Goal: Obtain resource: Obtain resource

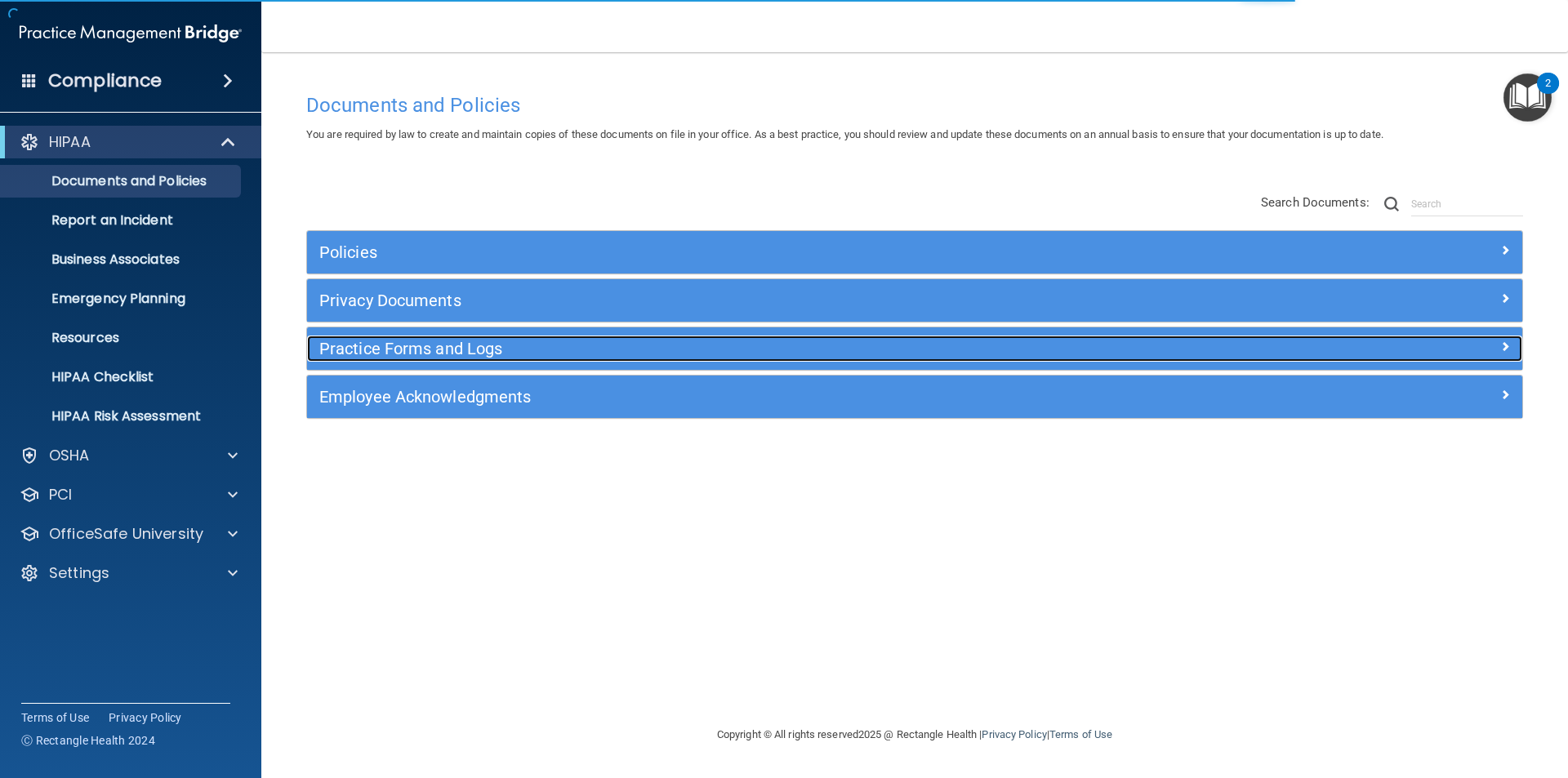
click at [473, 348] on h5 "Practice Forms and Logs" at bounding box center [762, 348] width 886 height 18
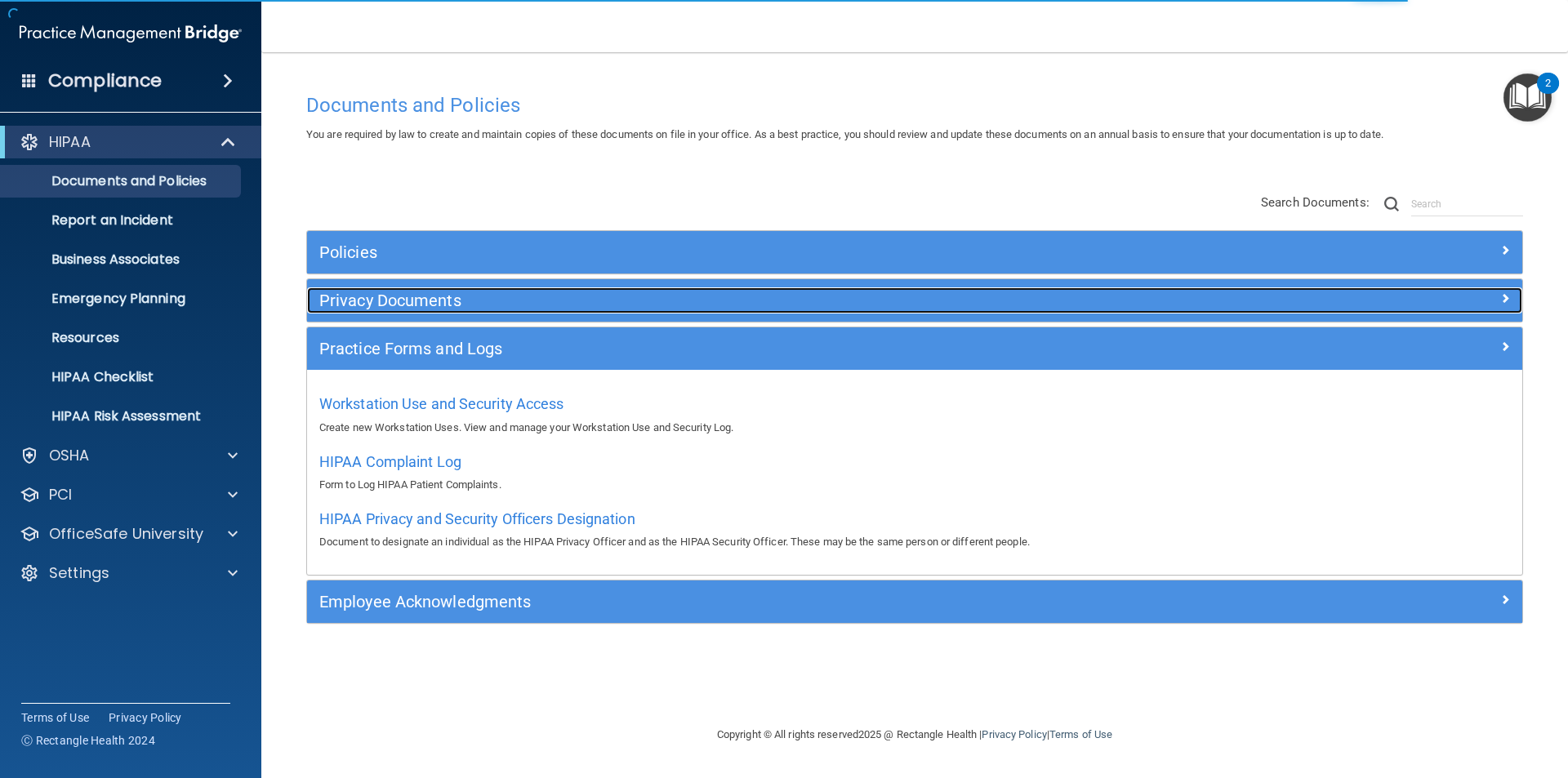
click at [400, 306] on h5 "Privacy Documents" at bounding box center [762, 300] width 886 height 18
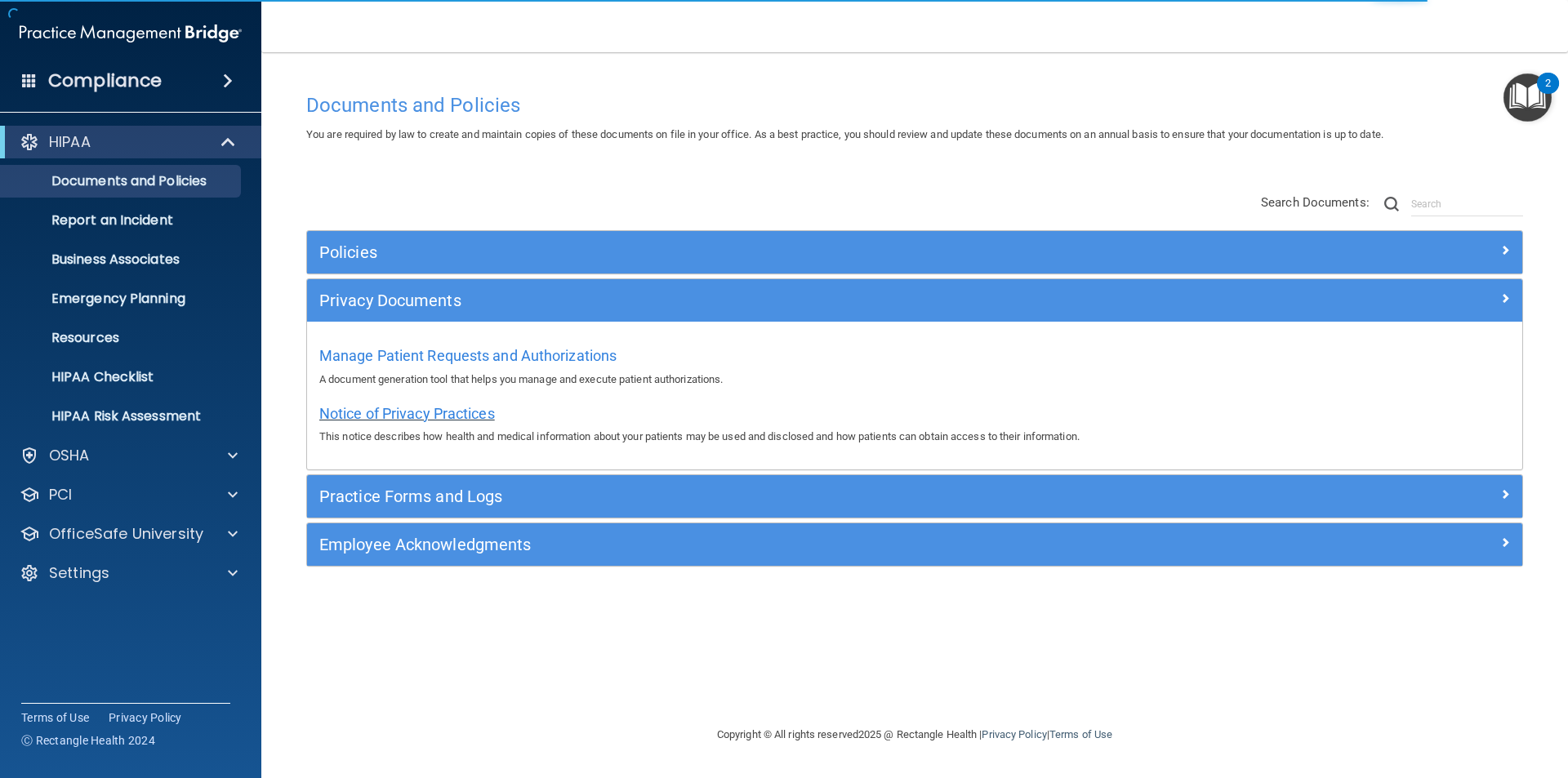
drag, startPoint x: 396, startPoint y: 408, endPoint x: 408, endPoint y: 407, distance: 12.0
click at [396, 408] on span "Notice of Privacy Practices" at bounding box center [406, 414] width 176 height 17
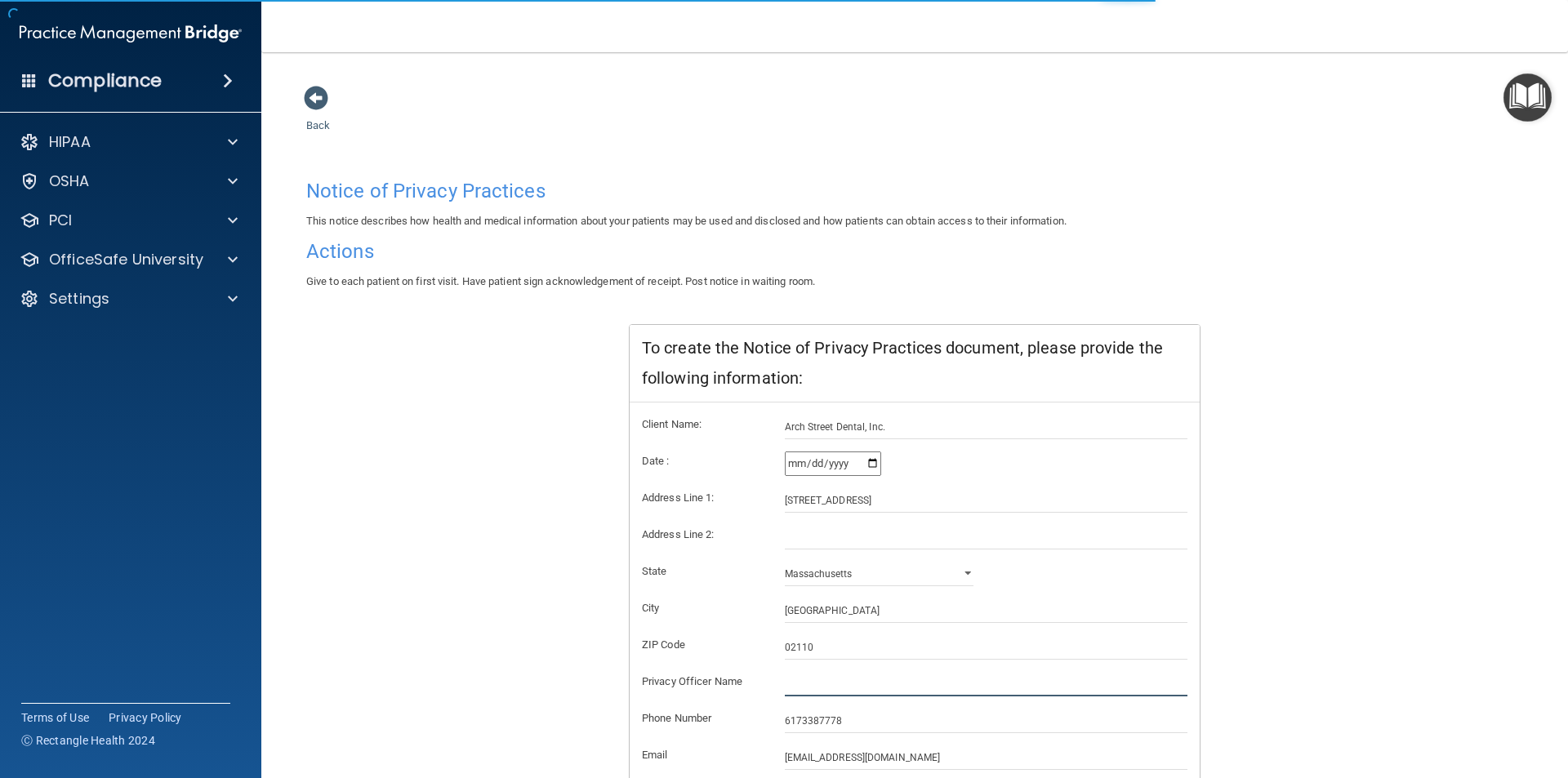
drag, startPoint x: 801, startPoint y: 687, endPoint x: 969, endPoint y: 700, distance: 168.5
click at [802, 687] on input "text" at bounding box center [986, 684] width 404 height 24
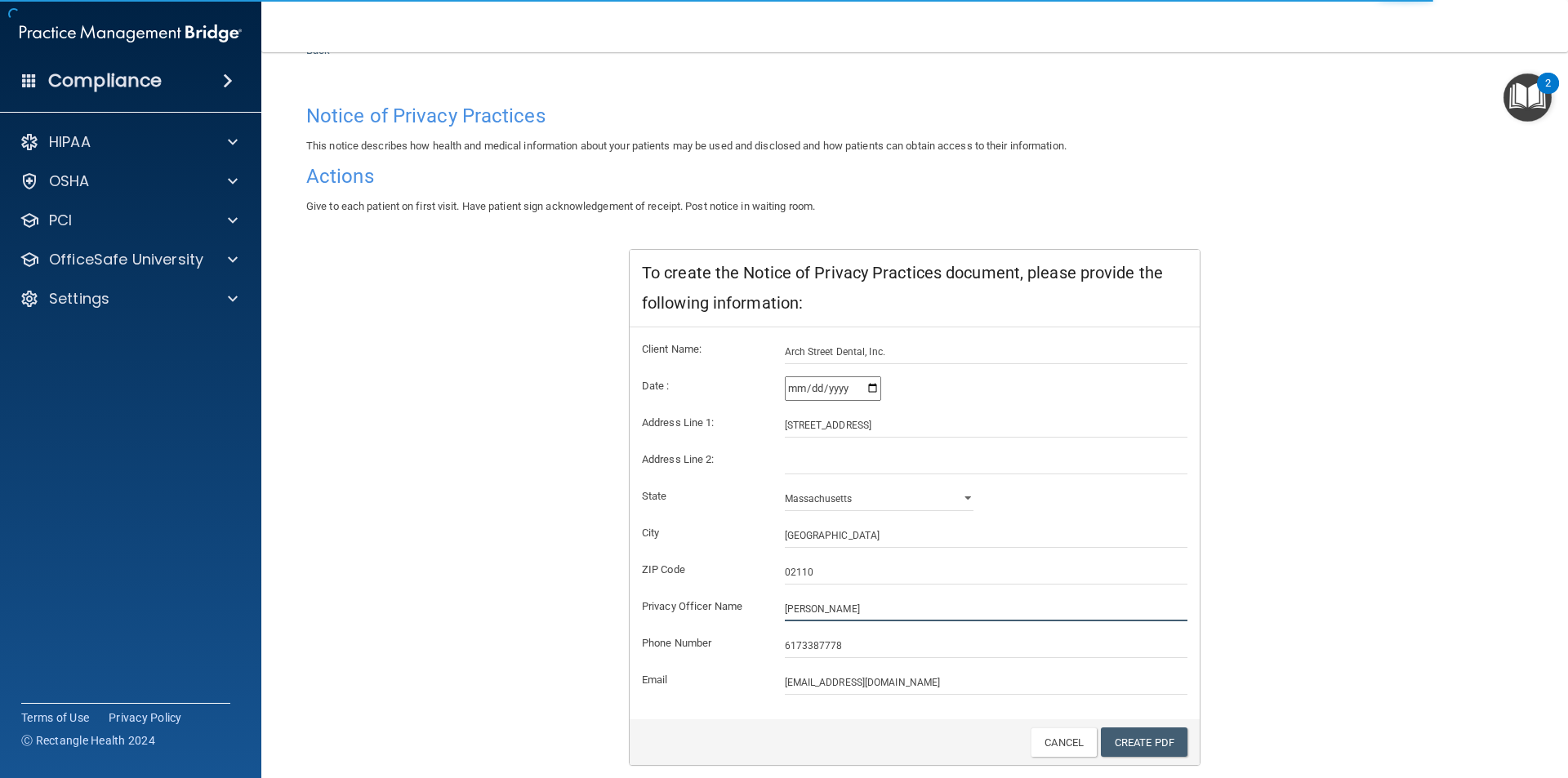
scroll to position [128, 0]
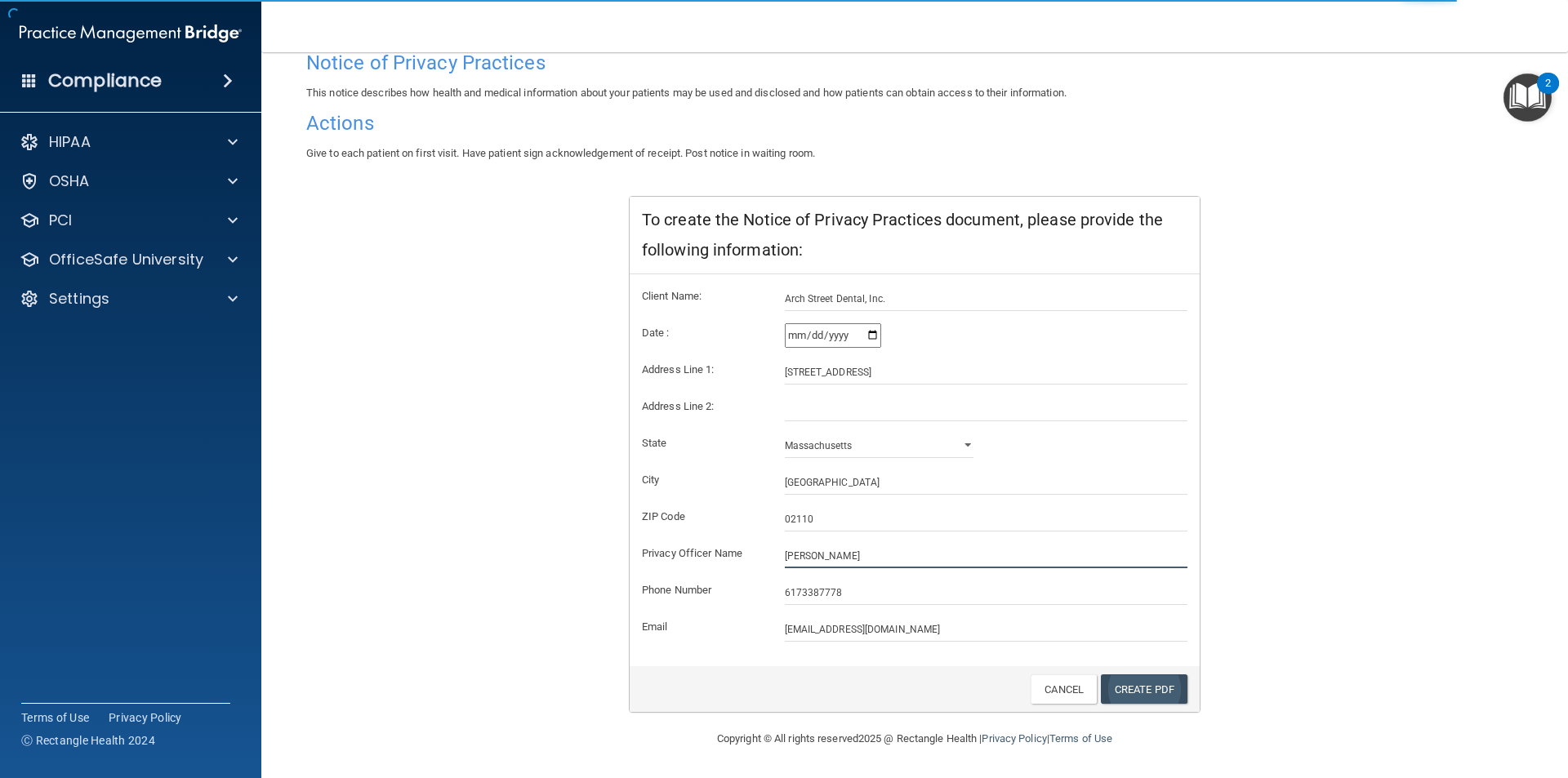
type input "[PERSON_NAME]"
click at [1120, 692] on link "Create PDF" at bounding box center [1143, 690] width 86 height 30
